Goal: Transaction & Acquisition: Purchase product/service

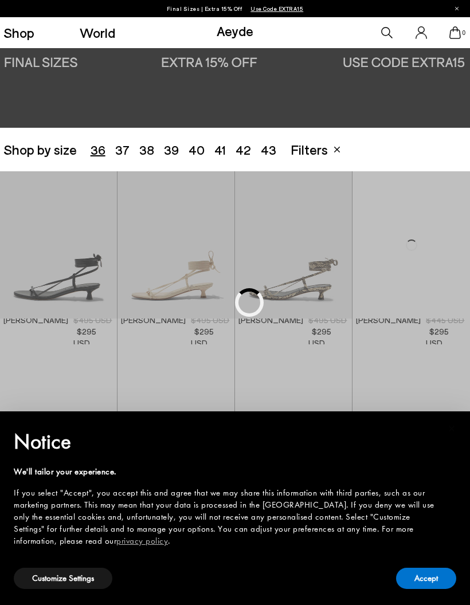
scroll to position [131, 0]
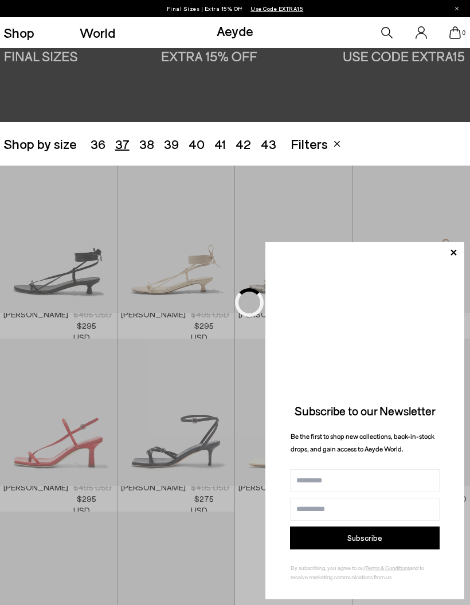
scroll to position [131, 0]
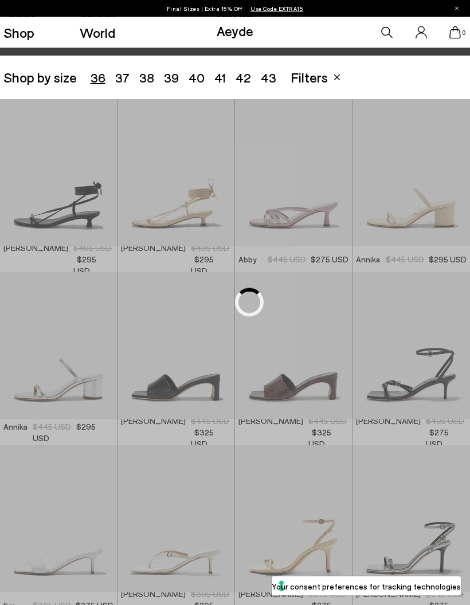
scroll to position [131, 0]
